Goal: Find specific page/section: Find specific page/section

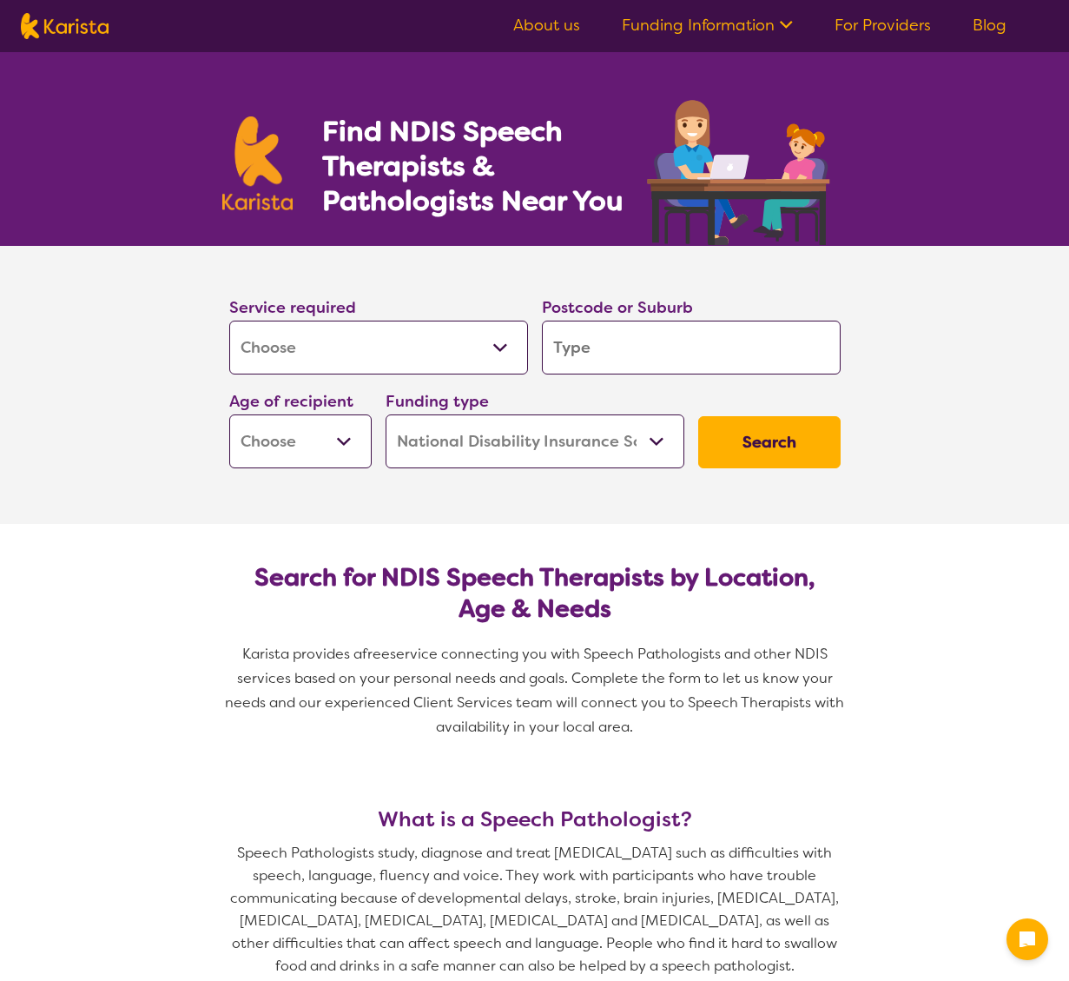
select select "[MEDICAL_DATA]"
select select "NDIS"
select select "[MEDICAL_DATA]"
select select "NDIS"
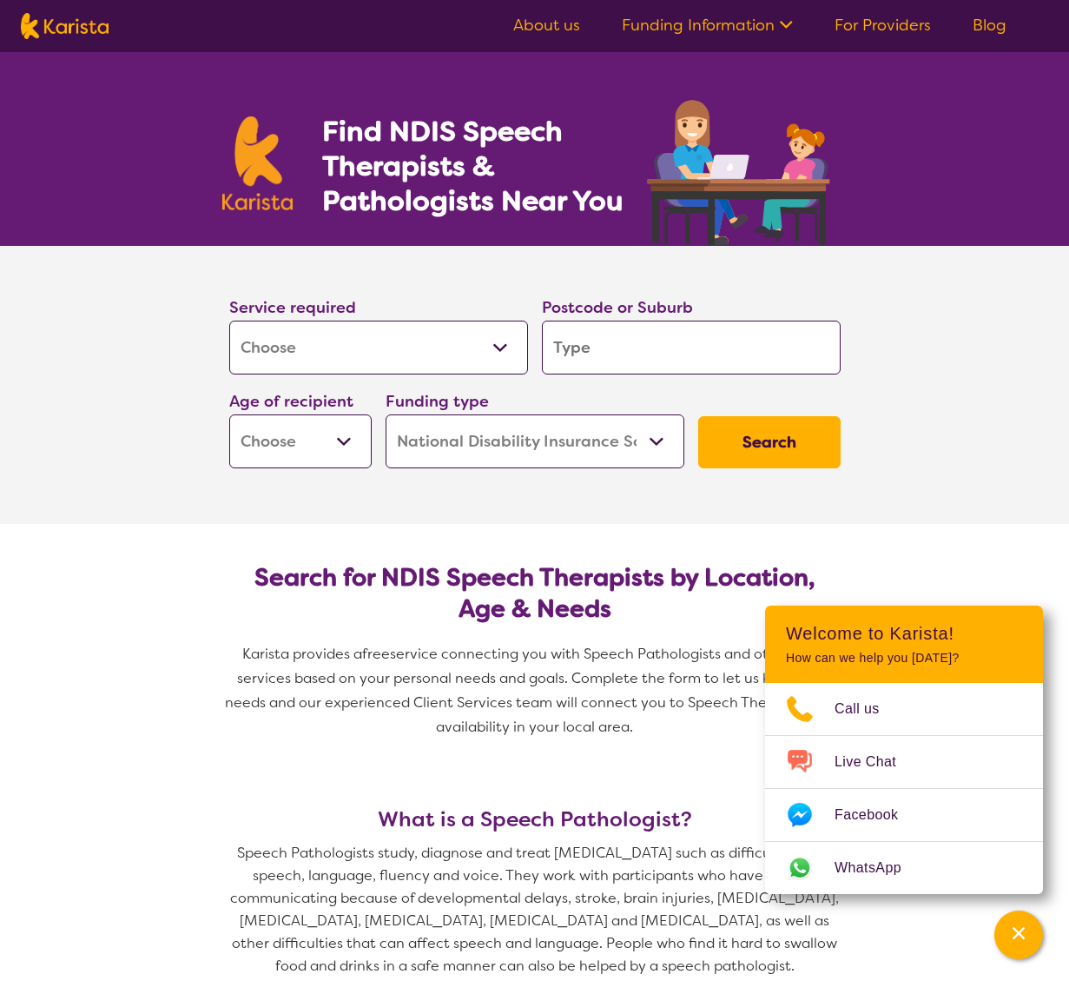
click at [588, 348] on input "search" at bounding box center [691, 348] width 299 height 54
type input "3"
type input "31"
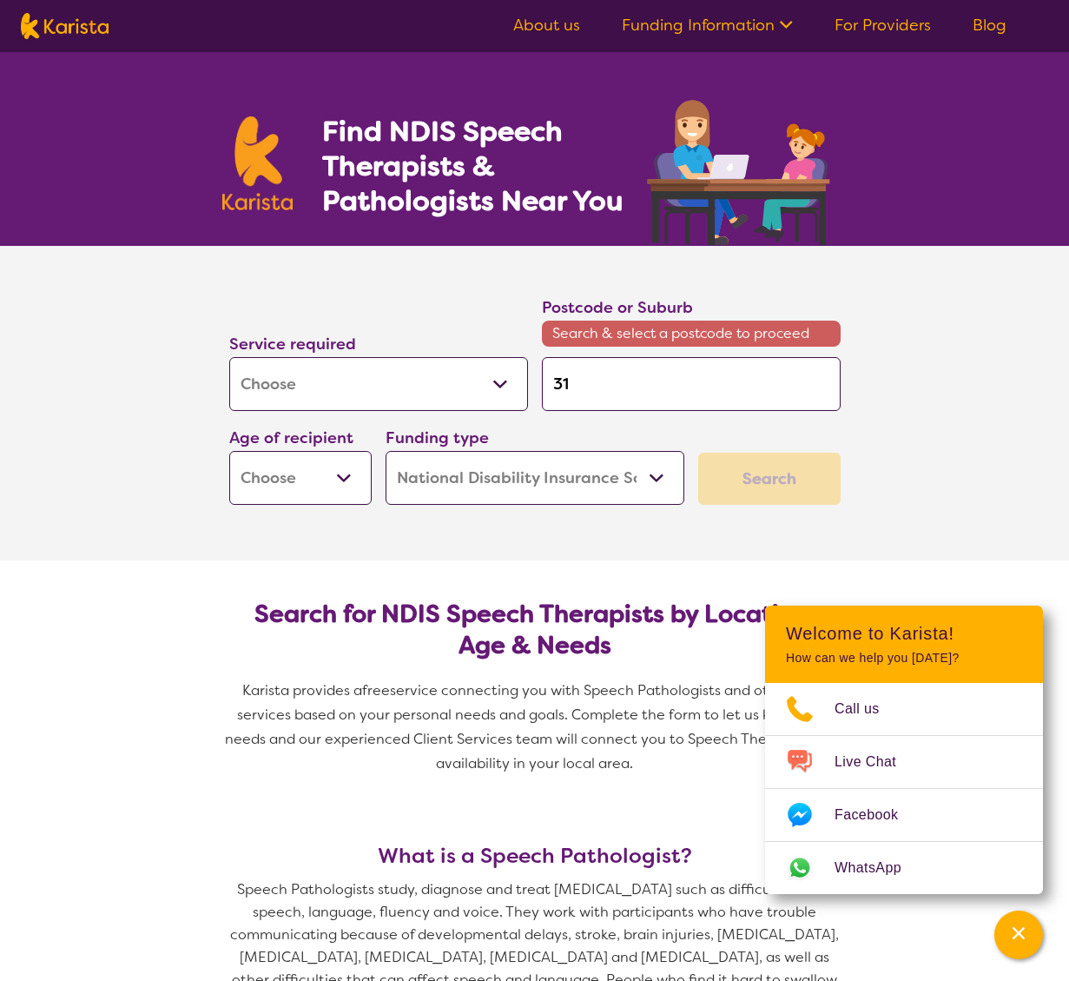
type input "318"
type input "3182"
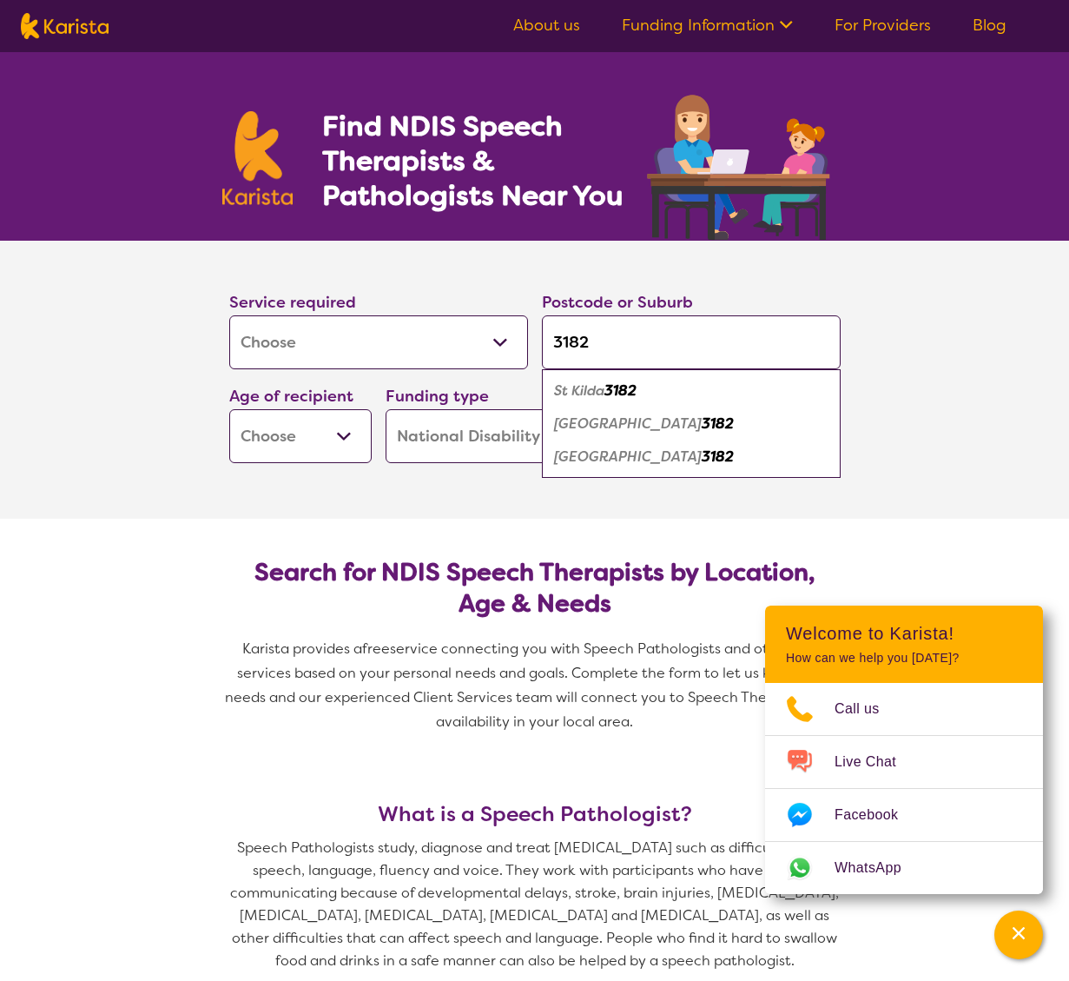
type input "3182"
click at [607, 460] on em "[GEOGRAPHIC_DATA]" at bounding box center [628, 456] width 148 height 18
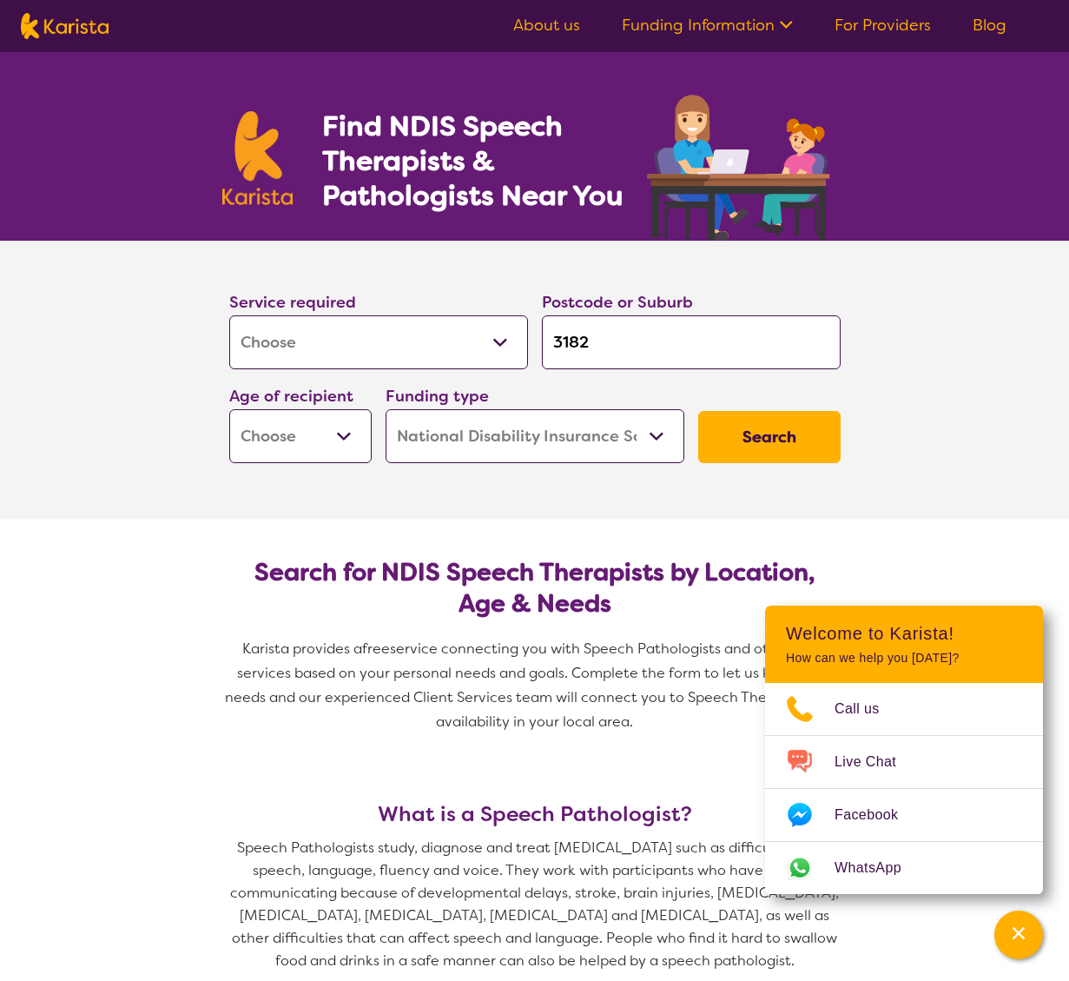
scroll to position [7, 0]
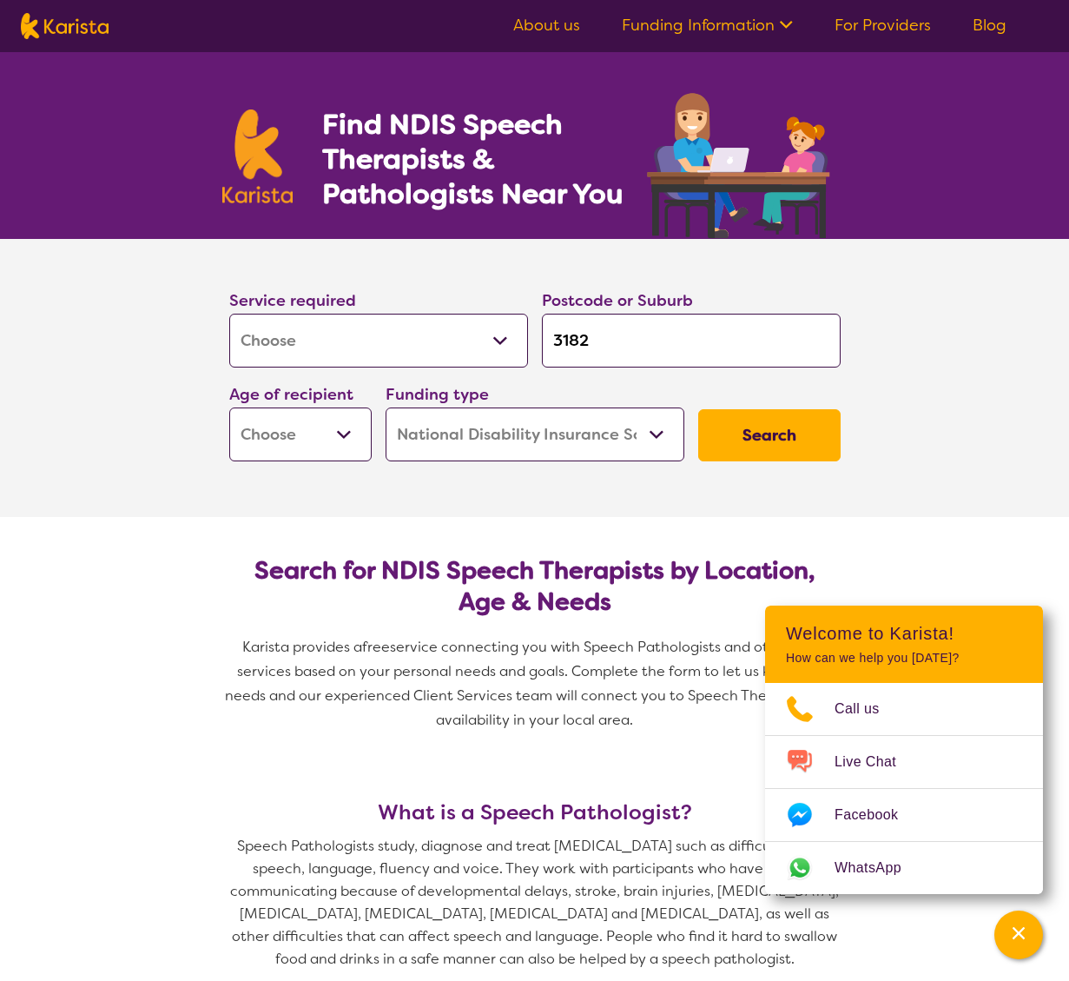
click at [330, 440] on select "Early Childhood - 0 to 9 Child - 10 to 11 Adolescent - 12 to 17 Adult - 18 to 6…" at bounding box center [300, 434] width 142 height 54
select select "EC"
click at [509, 441] on select "Home Care Package (HCP) National Disability Insurance Scheme (NDIS) I don't know" at bounding box center [535, 434] width 299 height 54
click at [751, 435] on button "Search" at bounding box center [769, 435] width 142 height 52
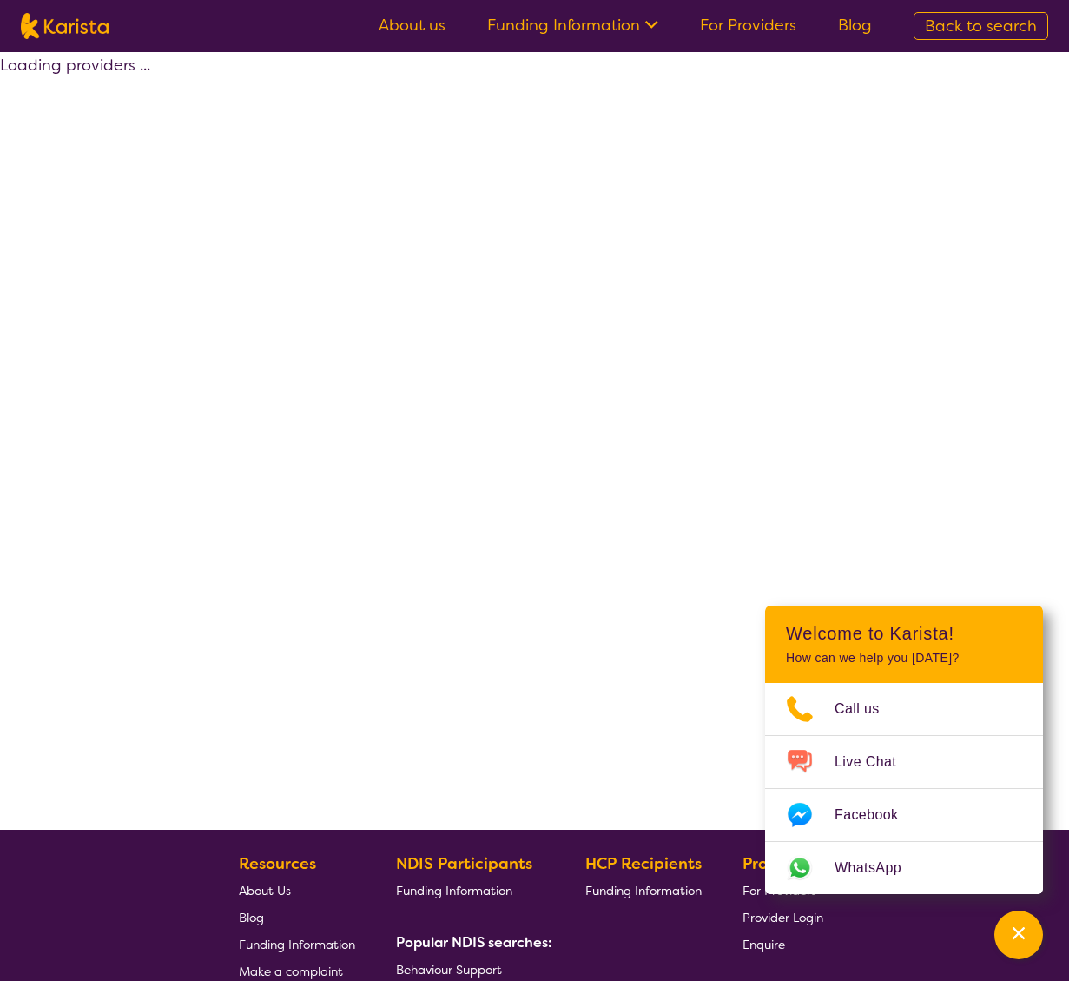
select select "by_score"
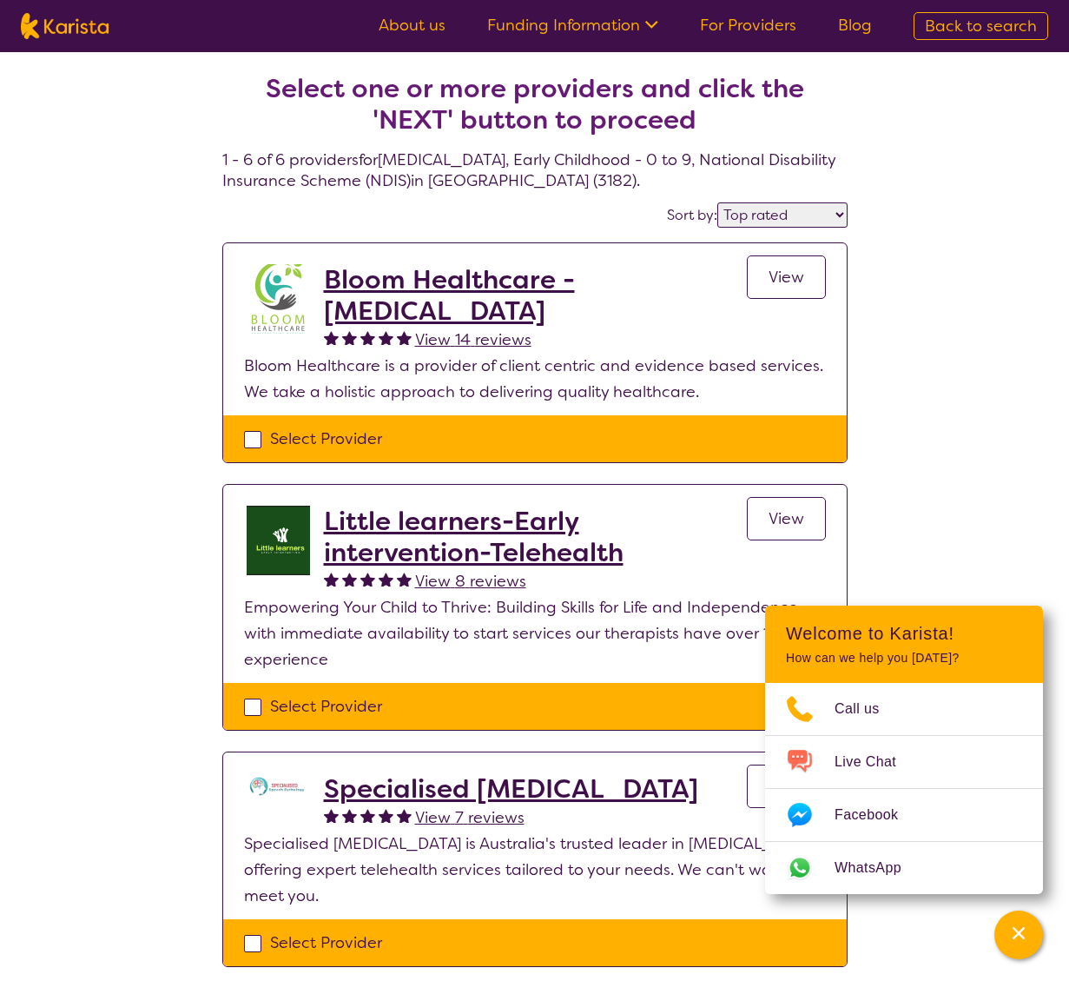
click at [952, 368] on div "Select one or more providers and click the 'NEXT' button to proceed 1 - 6 of 6 …" at bounding box center [534, 932] width 1069 height 1761
drag, startPoint x: 545, startPoint y: 273, endPoint x: 553, endPoint y: 281, distance: 11.7
click at [545, 273] on h2 "Bloom Healthcare - [MEDICAL_DATA]" at bounding box center [535, 295] width 423 height 63
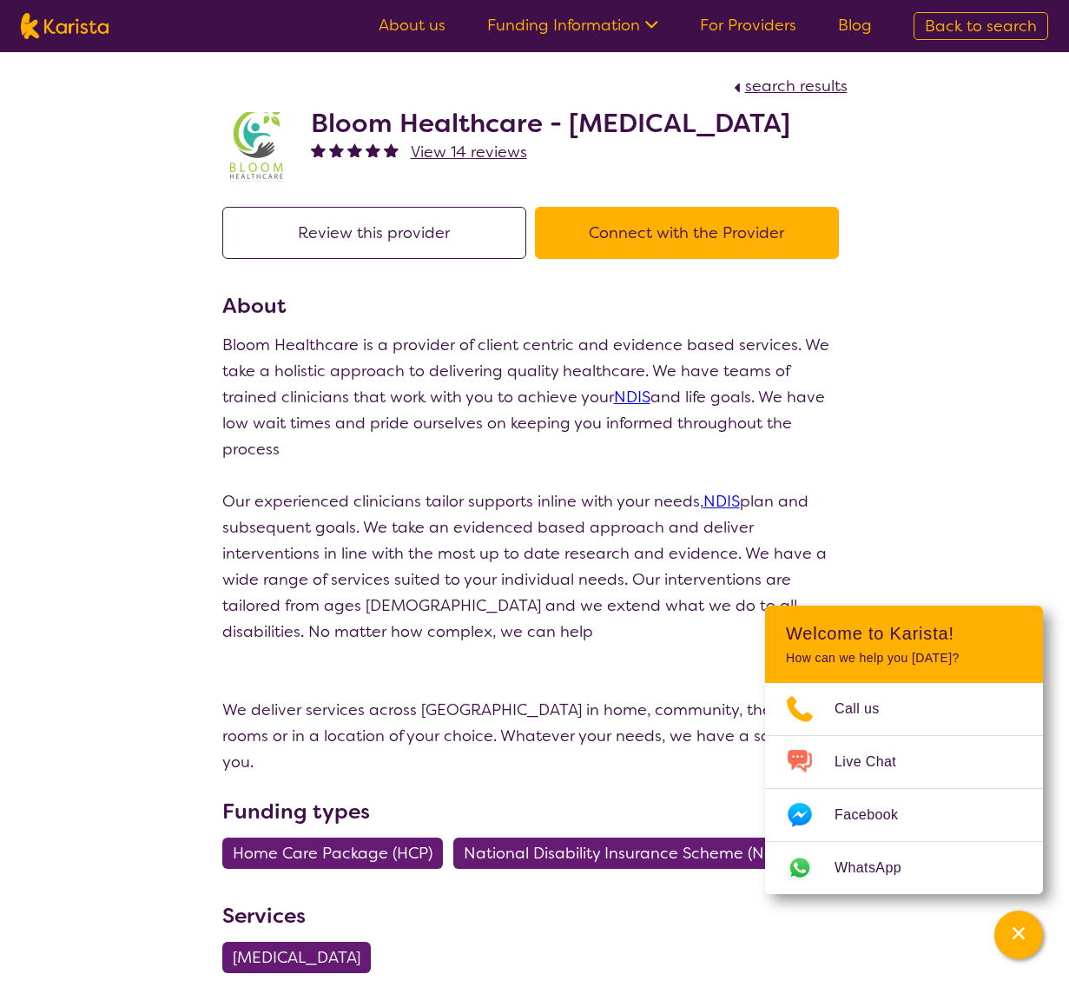
click at [618, 238] on button "Connect with the Provider" at bounding box center [687, 233] width 304 height 52
